Goal: Information Seeking & Learning: Learn about a topic

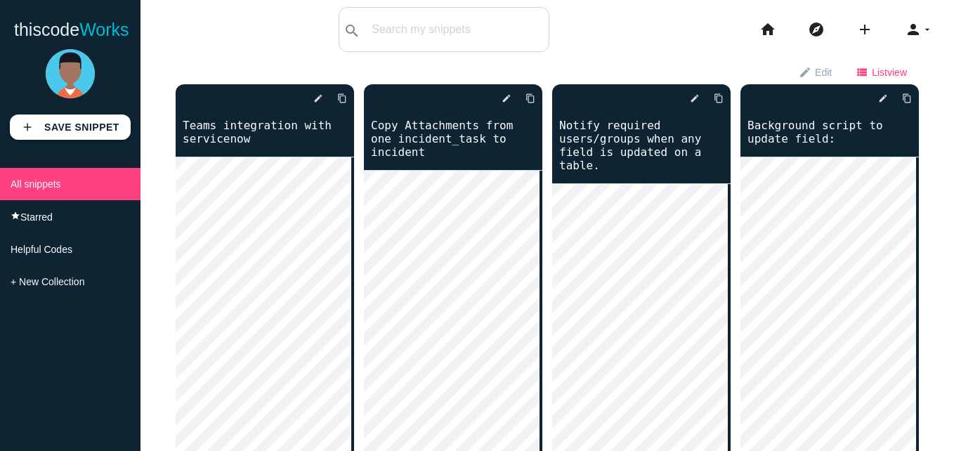
click at [871, 67] on span "List view" at bounding box center [888, 72] width 35 height 24
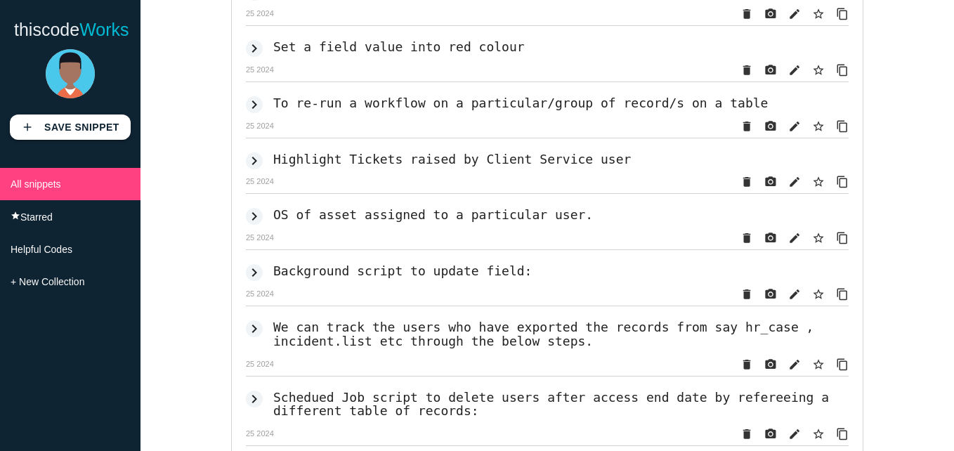
scroll to position [3370, 0]
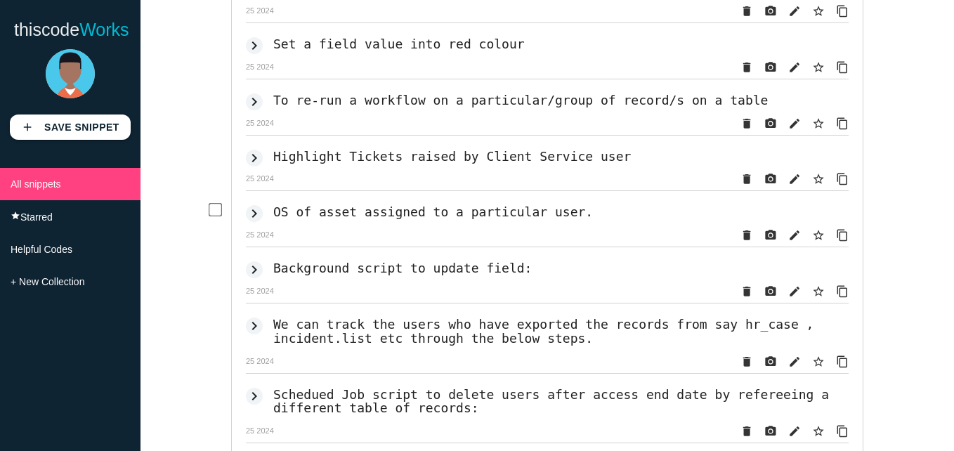
click at [250, 222] on icon "keyboard_arrow_right" at bounding box center [254, 213] width 17 height 17
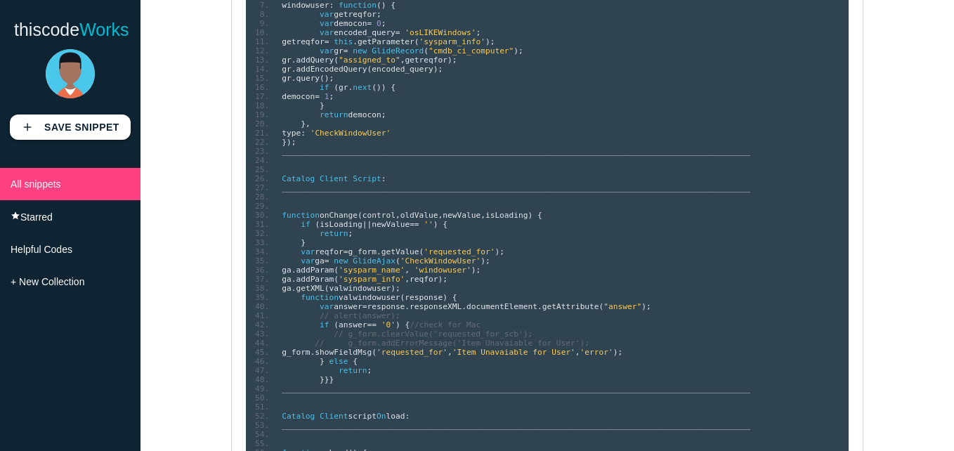
scroll to position [3792, 0]
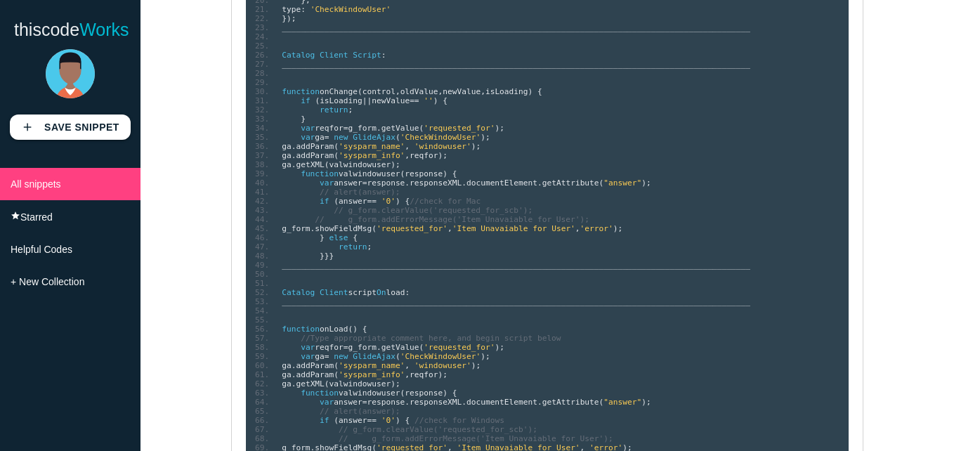
drag, startPoint x: 357, startPoint y: 52, endPoint x: 402, endPoint y: 313, distance: 264.9
click at [402, 313] on ol "Script Include : ______________________________________________________________…" at bounding box center [547, 150] width 602 height 657
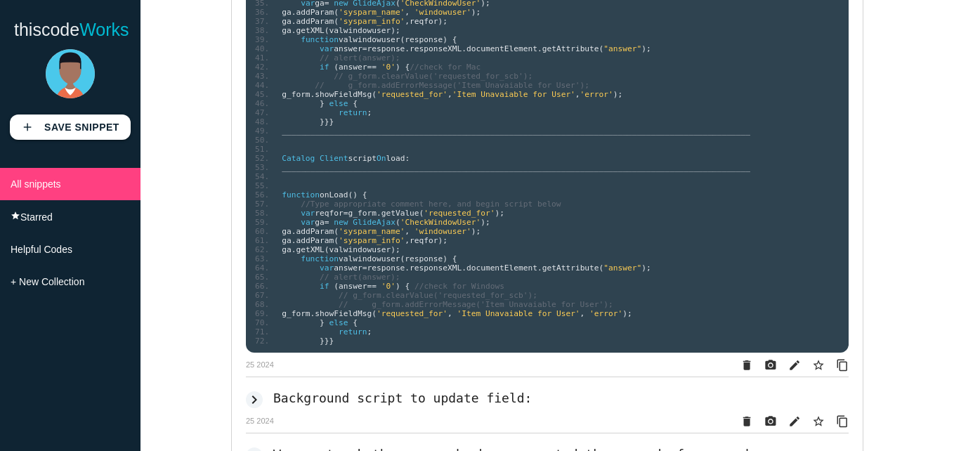
scroll to position [3932, 0]
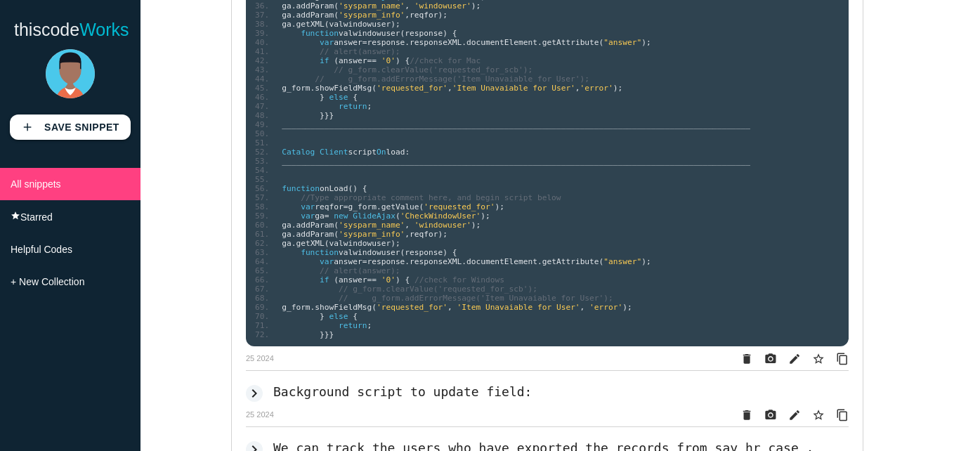
click at [376, 120] on li "}}}" at bounding box center [561, 115] width 574 height 9
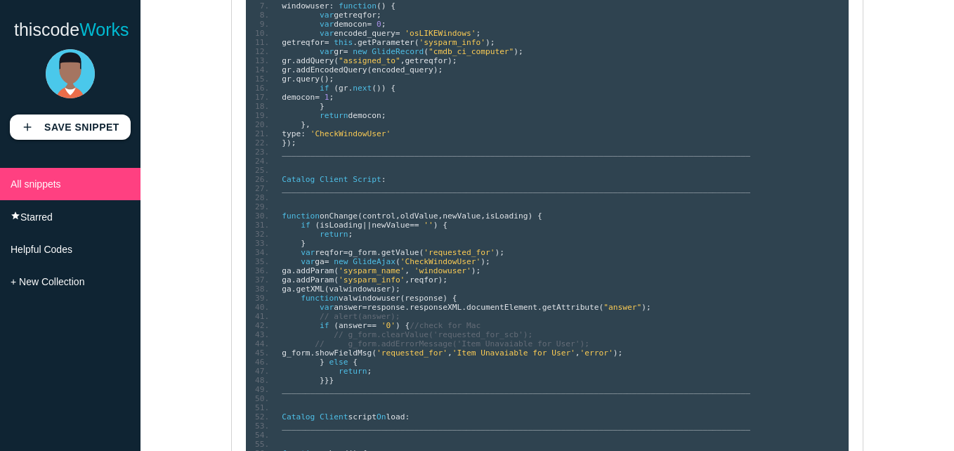
scroll to position [3651, 0]
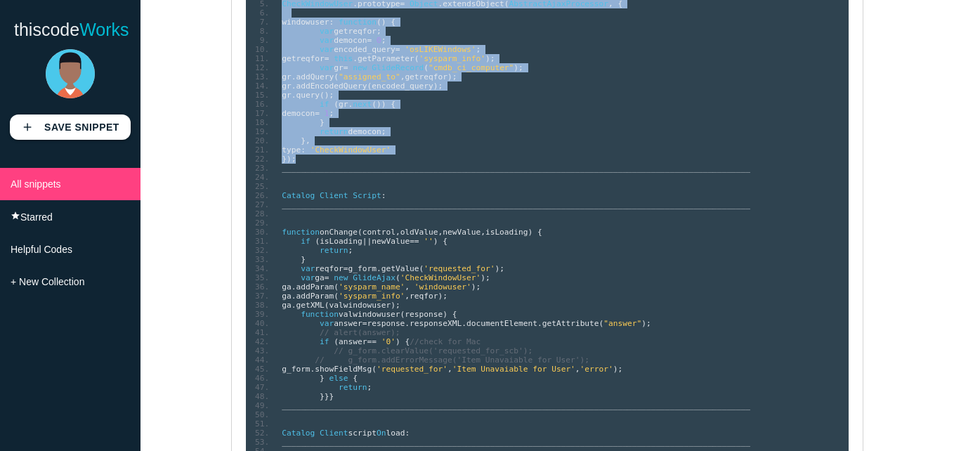
drag, startPoint x: 279, startPoint y: 120, endPoint x: 409, endPoint y: 289, distance: 213.8
click at [408, 289] on ol "Script Include : ______________________________________________________________…" at bounding box center [547, 291] width 602 height 657
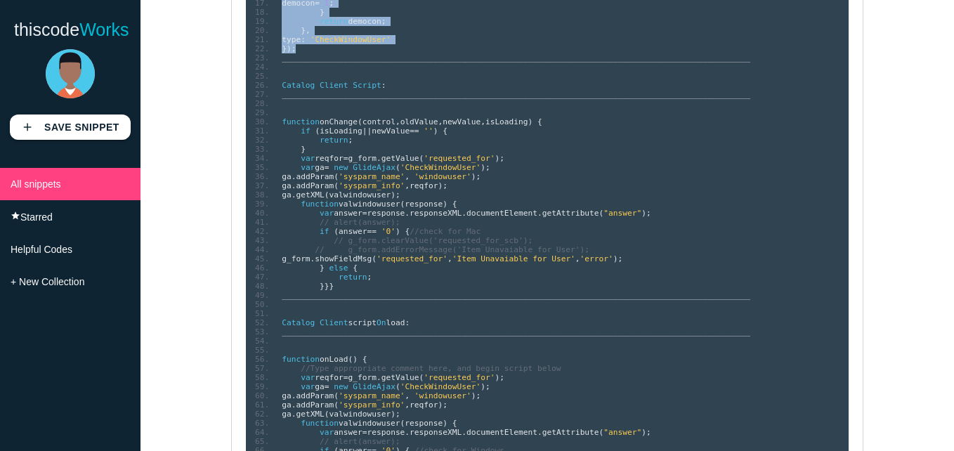
scroll to position [3792, 0]
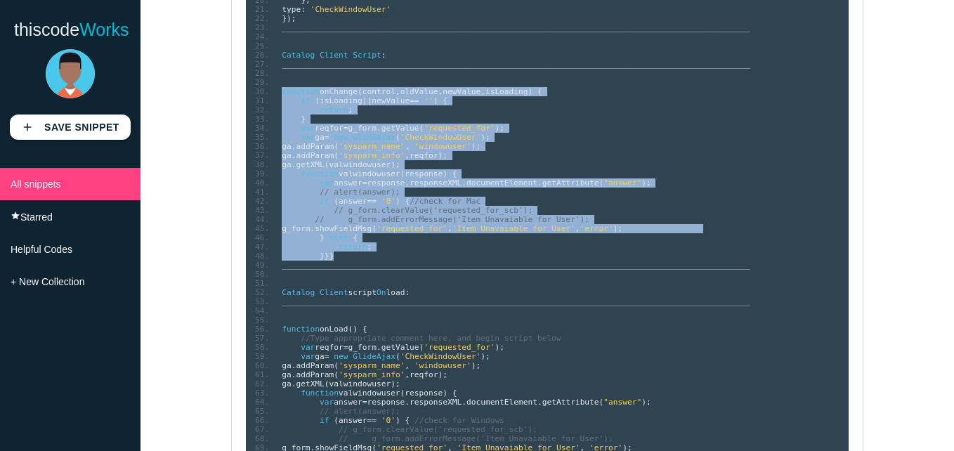
drag, startPoint x: 281, startPoint y: 214, endPoint x: 400, endPoint y: 381, distance: 205.4
click at [400, 381] on ol "Script Include : ______________________________________________________________…" at bounding box center [547, 150] width 602 height 657
click at [502, 160] on li "ga . addParam ( 'sysparm_info' , reqfor );" at bounding box center [561, 155] width 574 height 9
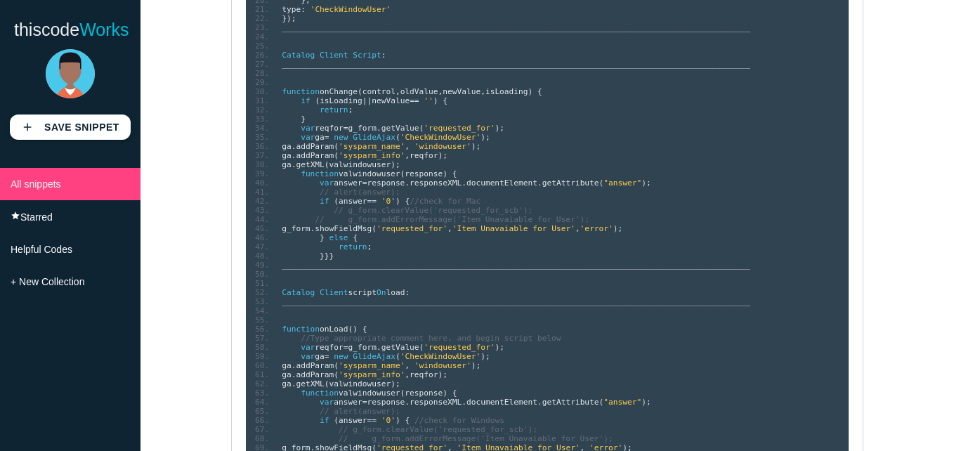
click at [517, 78] on li at bounding box center [561, 73] width 574 height 9
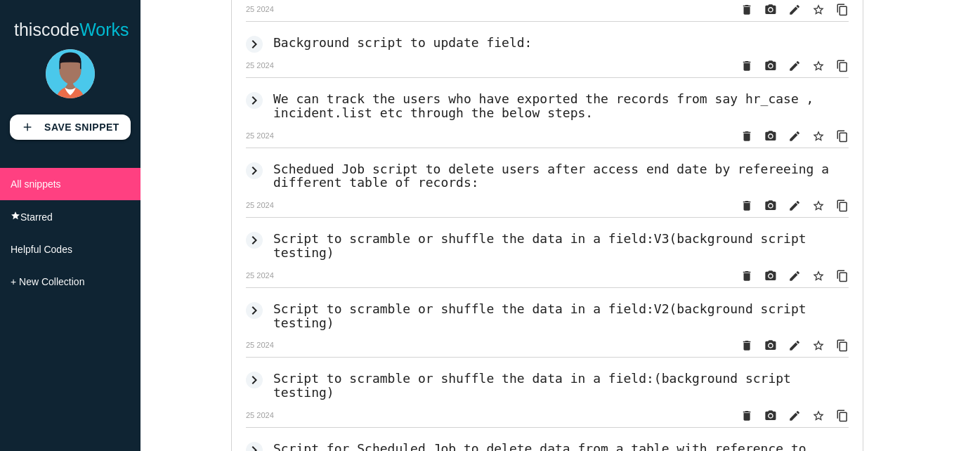
scroll to position [4283, 0]
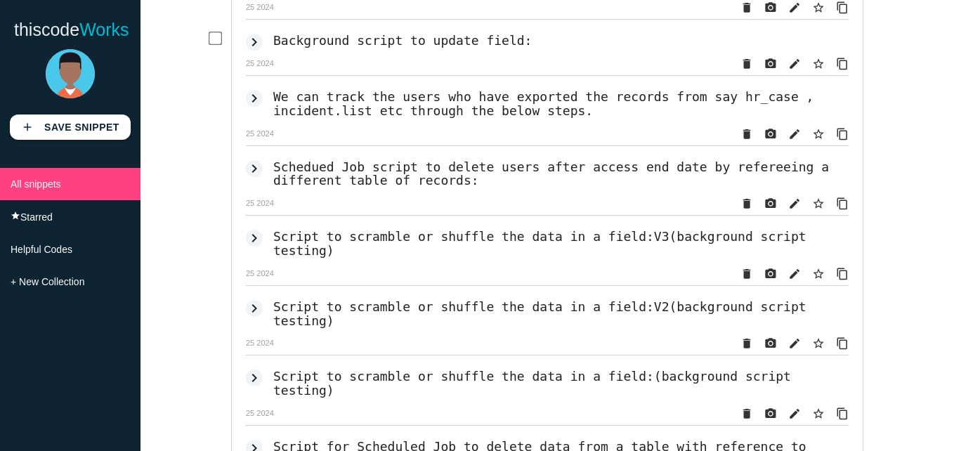
click at [247, 51] on icon "keyboard_arrow_right" at bounding box center [254, 42] width 17 height 17
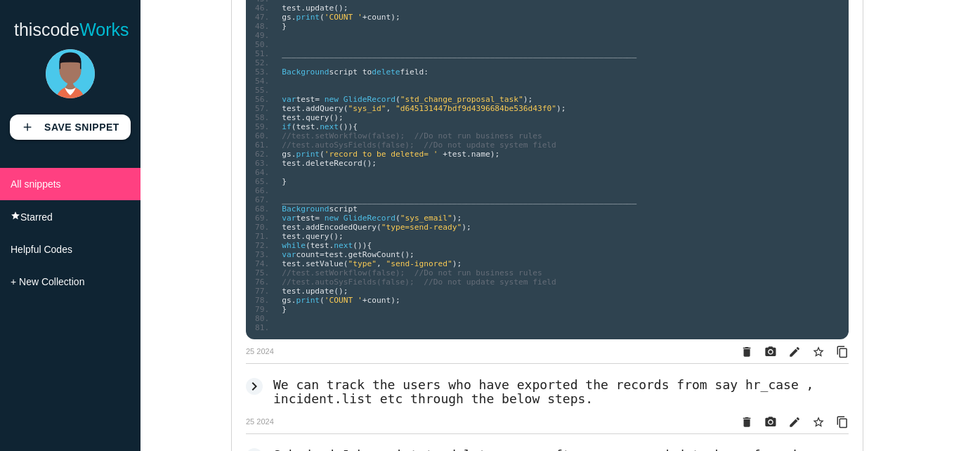
scroll to position [4775, 0]
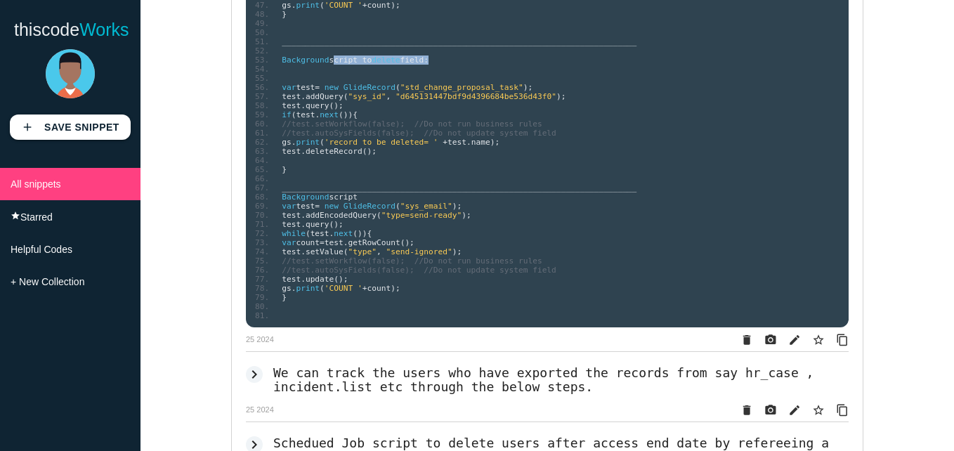
drag, startPoint x: 323, startPoint y: 187, endPoint x: 487, endPoint y: 187, distance: 164.3
click at [487, 65] on li "Background script to delete field :" at bounding box center [561, 59] width 574 height 9
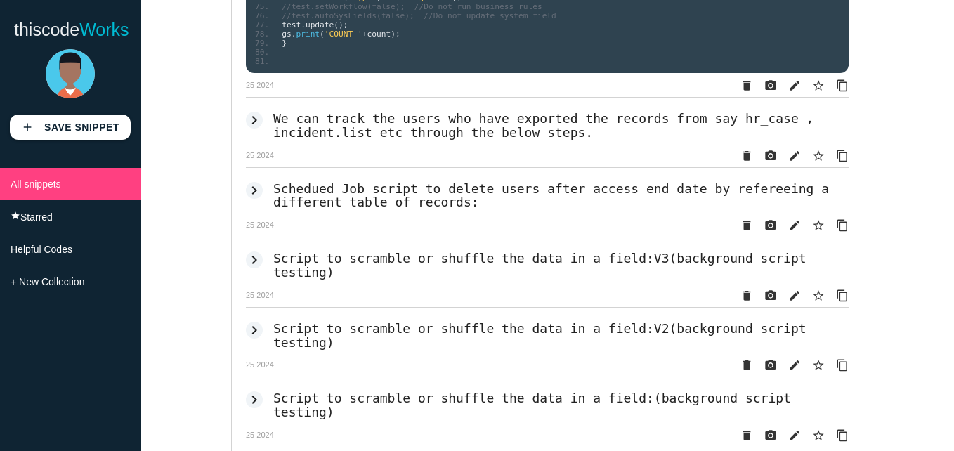
scroll to position [5056, 0]
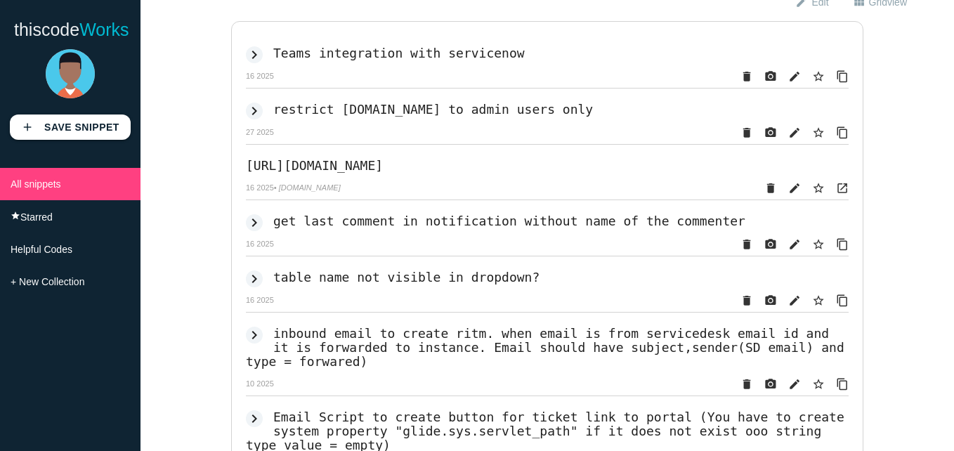
scroll to position [0, 0]
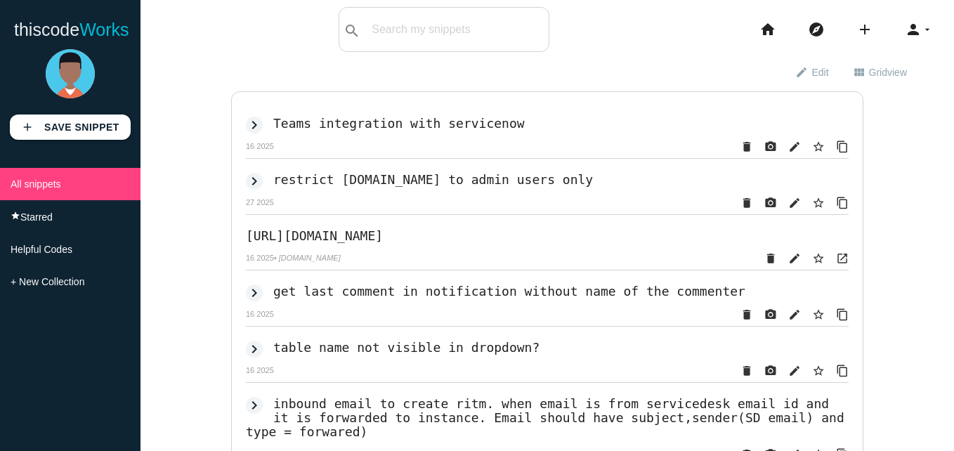
click at [659, 58] on body "thiscode Works thiscodeworks search All: All: Code: Title: Tag: All: Code: Titl…" at bounding box center [477, 225] width 954 height 451
